Goal: Navigation & Orientation: Find specific page/section

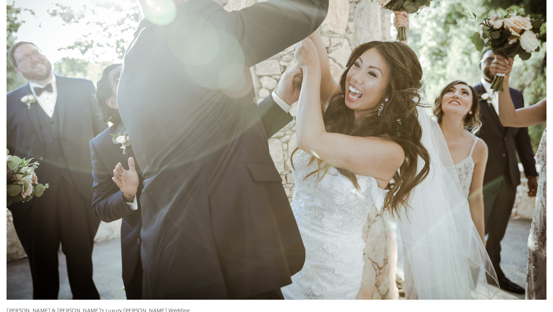
scroll to position [5132, 0]
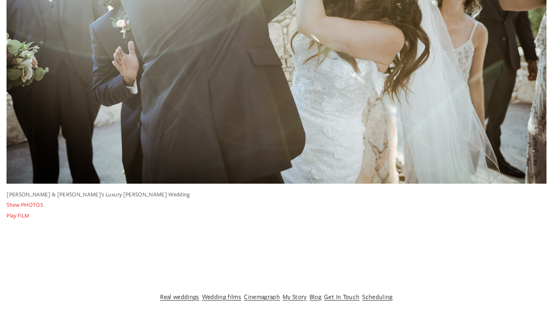
click at [178, 296] on link "Real weddings" at bounding box center [179, 296] width 39 height 12
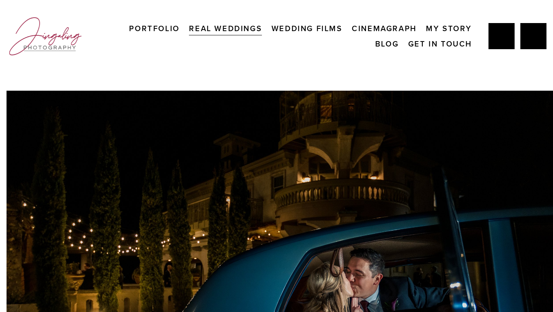
click at [160, 30] on link "Portfolio" at bounding box center [154, 28] width 50 height 15
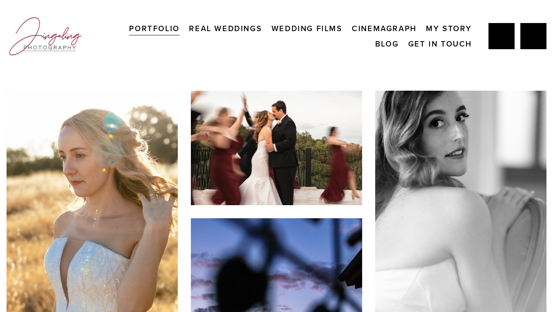
click at [212, 28] on link "Real Weddings" at bounding box center [225, 28] width 73 height 15
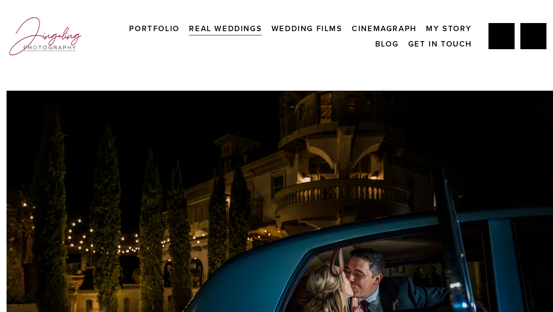
click at [441, 27] on link "My Story" at bounding box center [449, 28] width 46 height 15
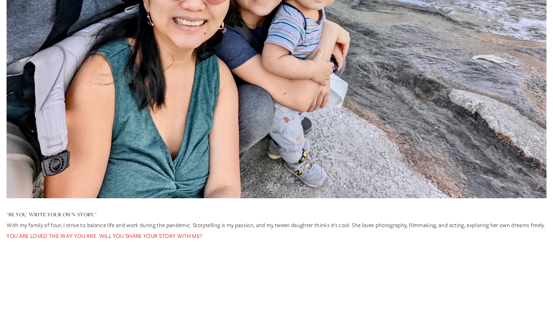
scroll to position [3632, 0]
